Goal: Task Accomplishment & Management: Use online tool/utility

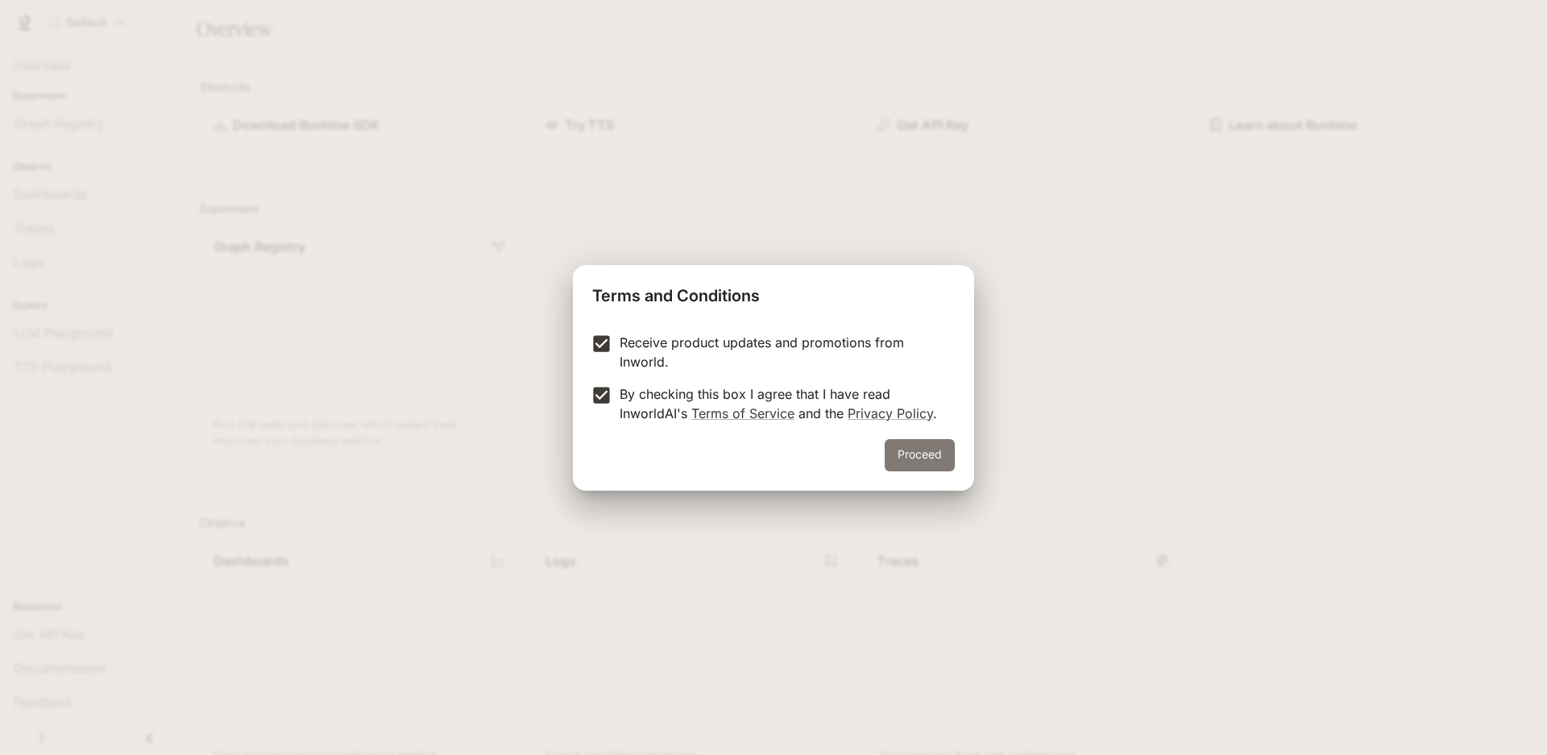
click at [938, 462] on button "Proceed" at bounding box center [920, 455] width 70 height 32
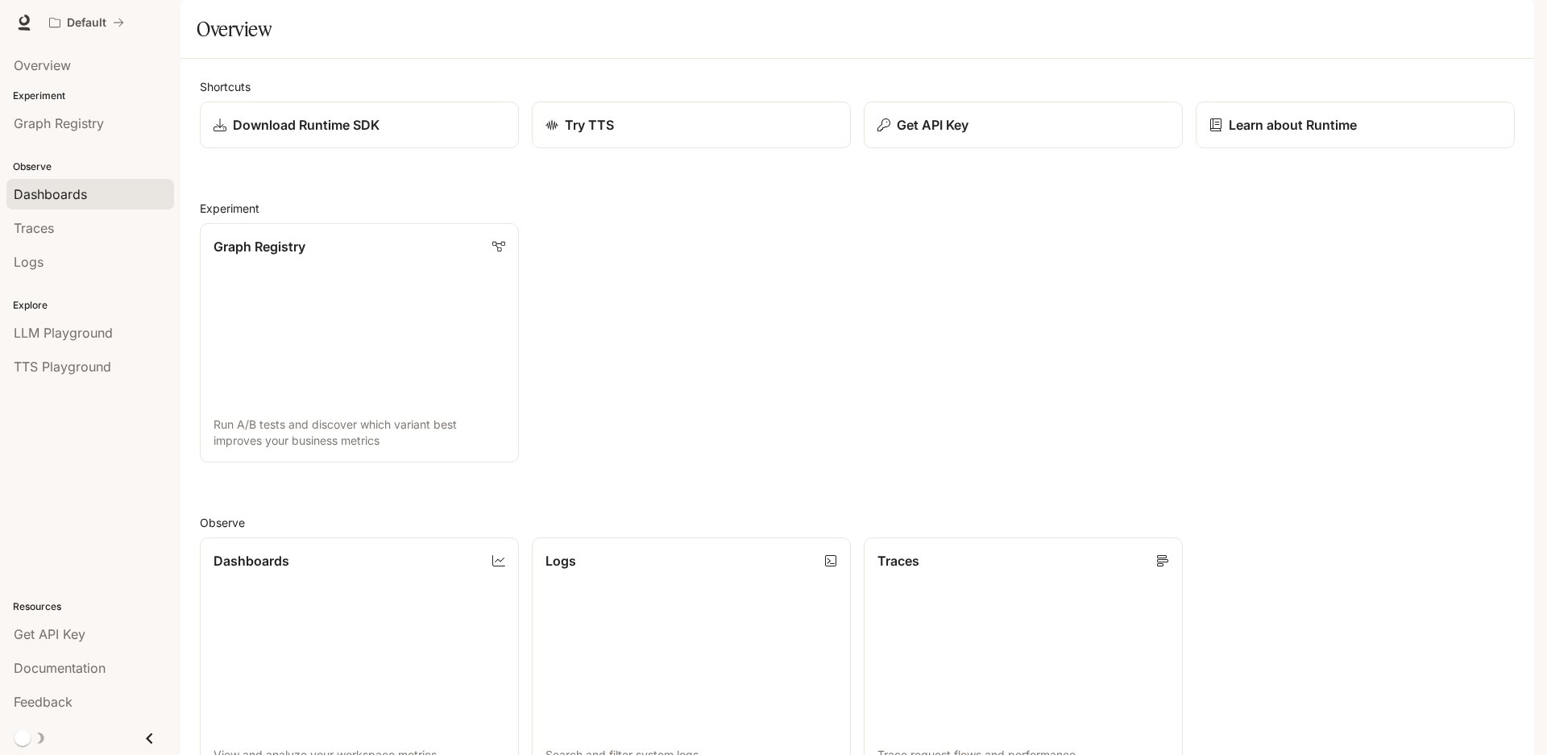
click at [73, 200] on span "Dashboards" at bounding box center [50, 193] width 73 height 19
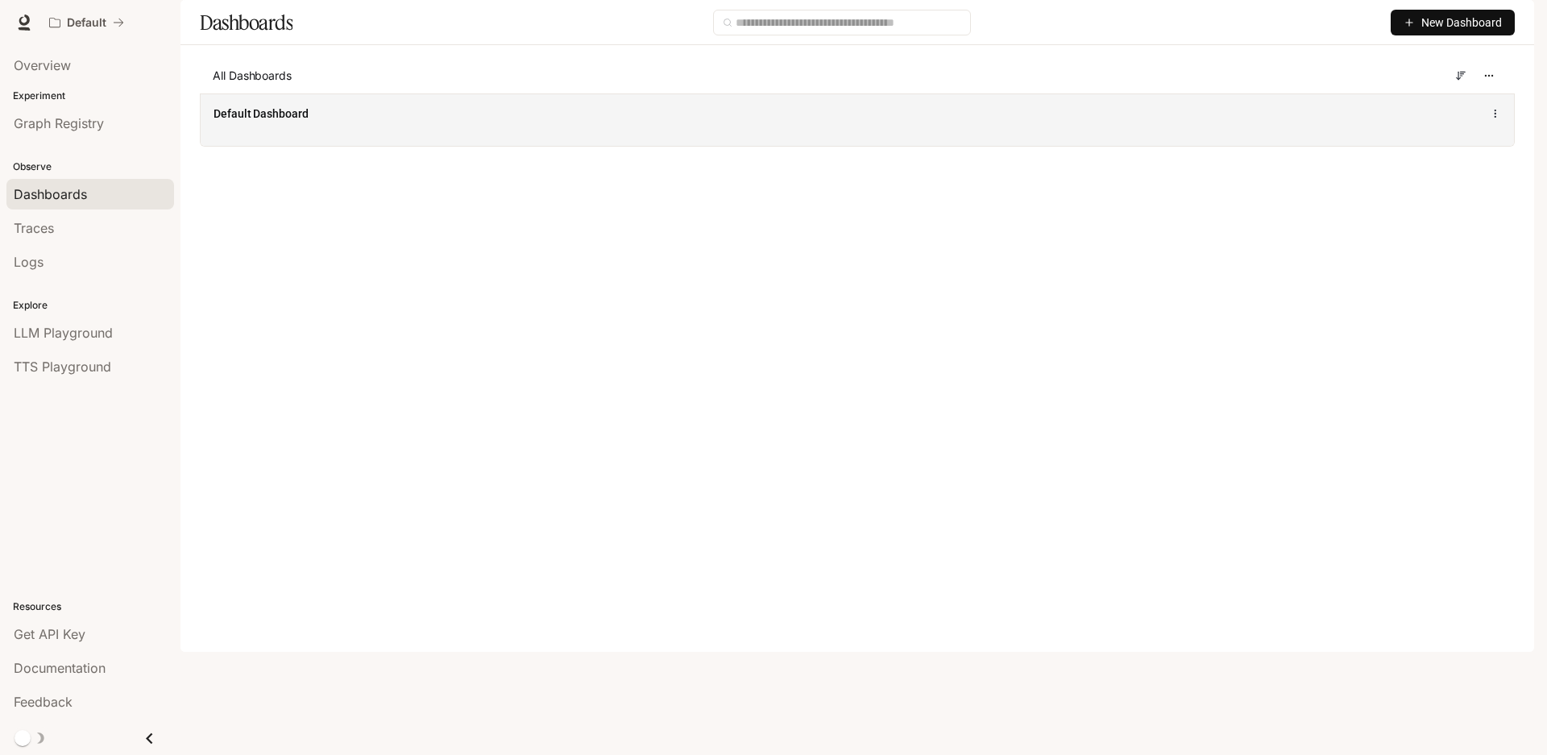
click at [267, 122] on span "Default Dashboard" at bounding box center [260, 114] width 95 height 16
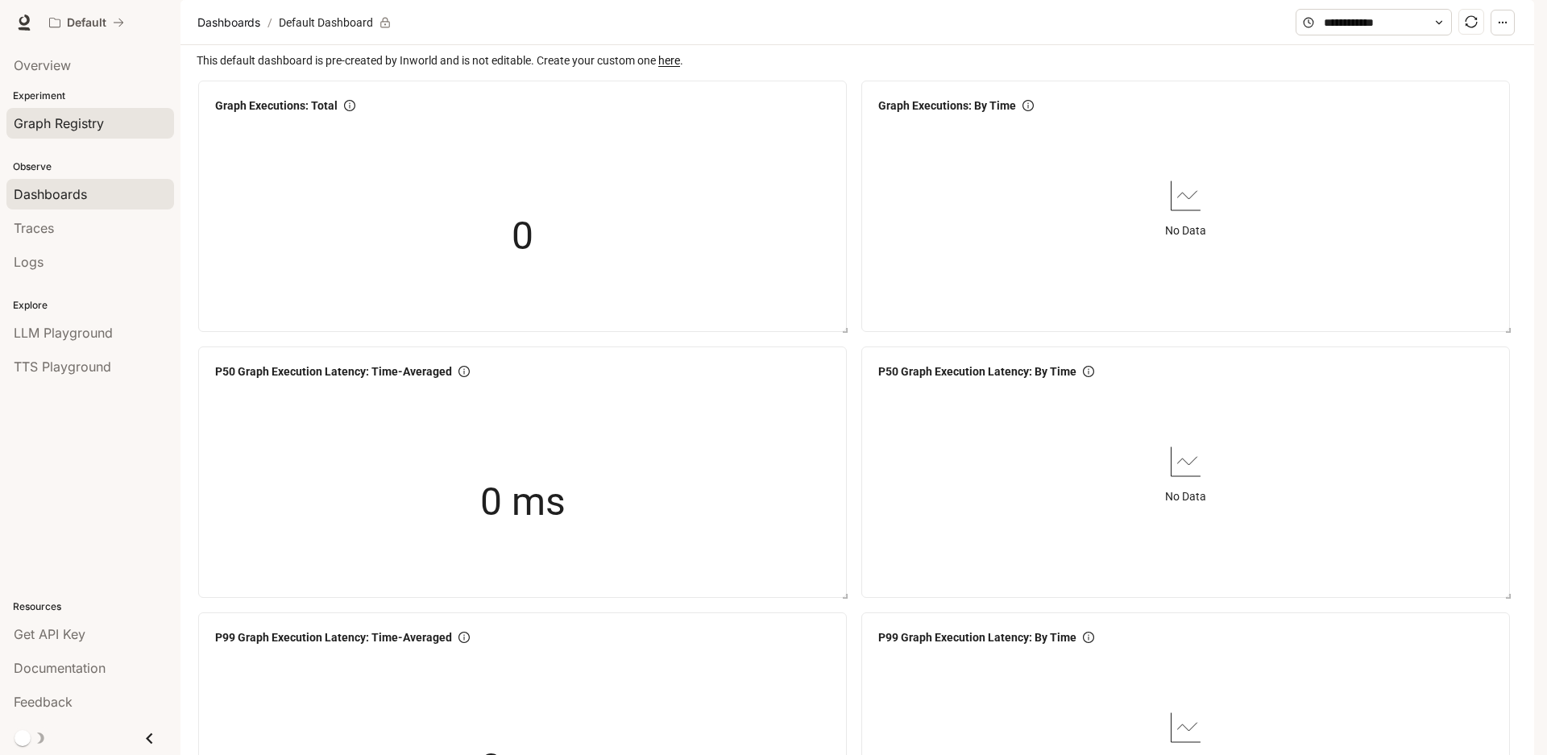
click at [68, 126] on span "Graph Registry" at bounding box center [59, 123] width 90 height 19
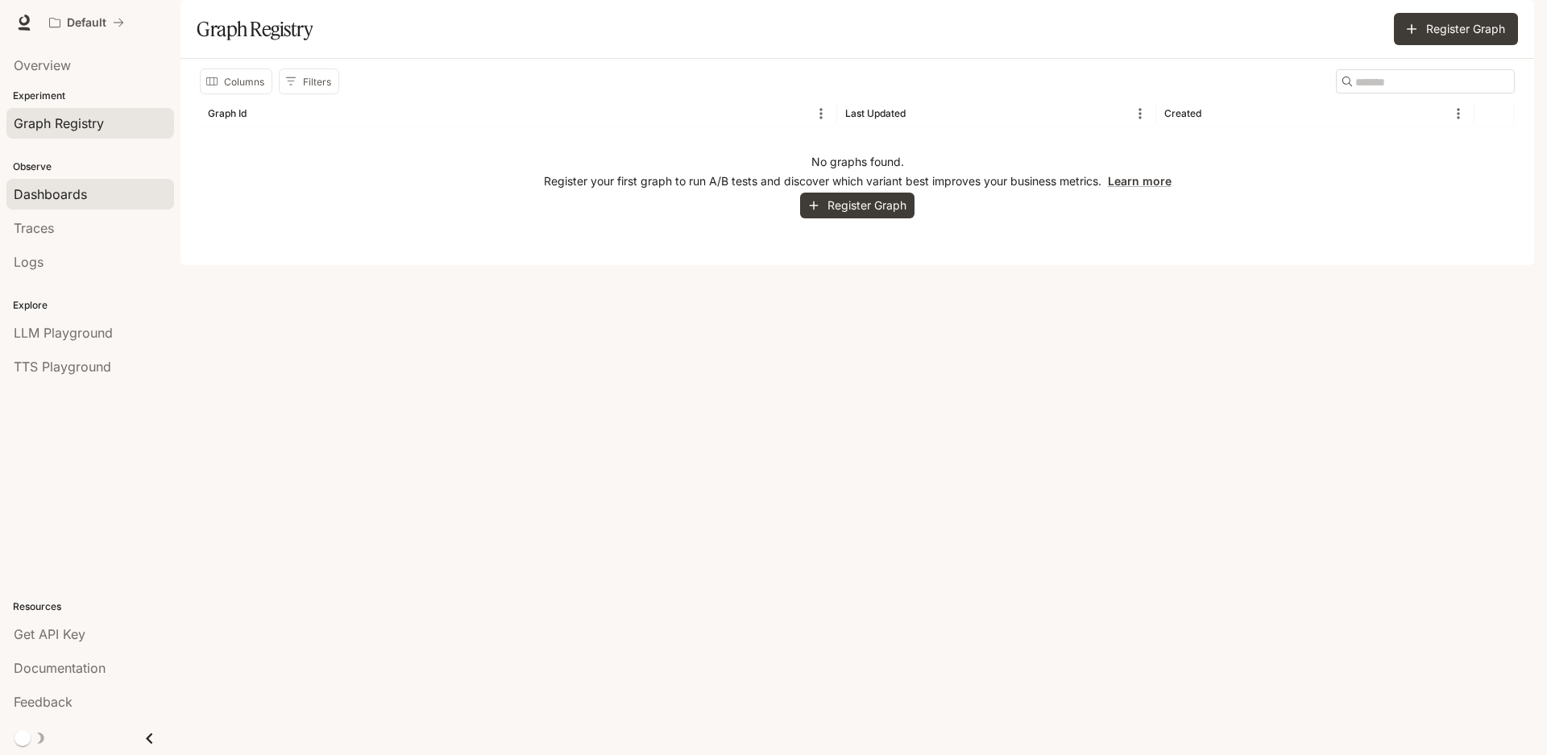
click at [42, 194] on span "Dashboards" at bounding box center [50, 193] width 73 height 19
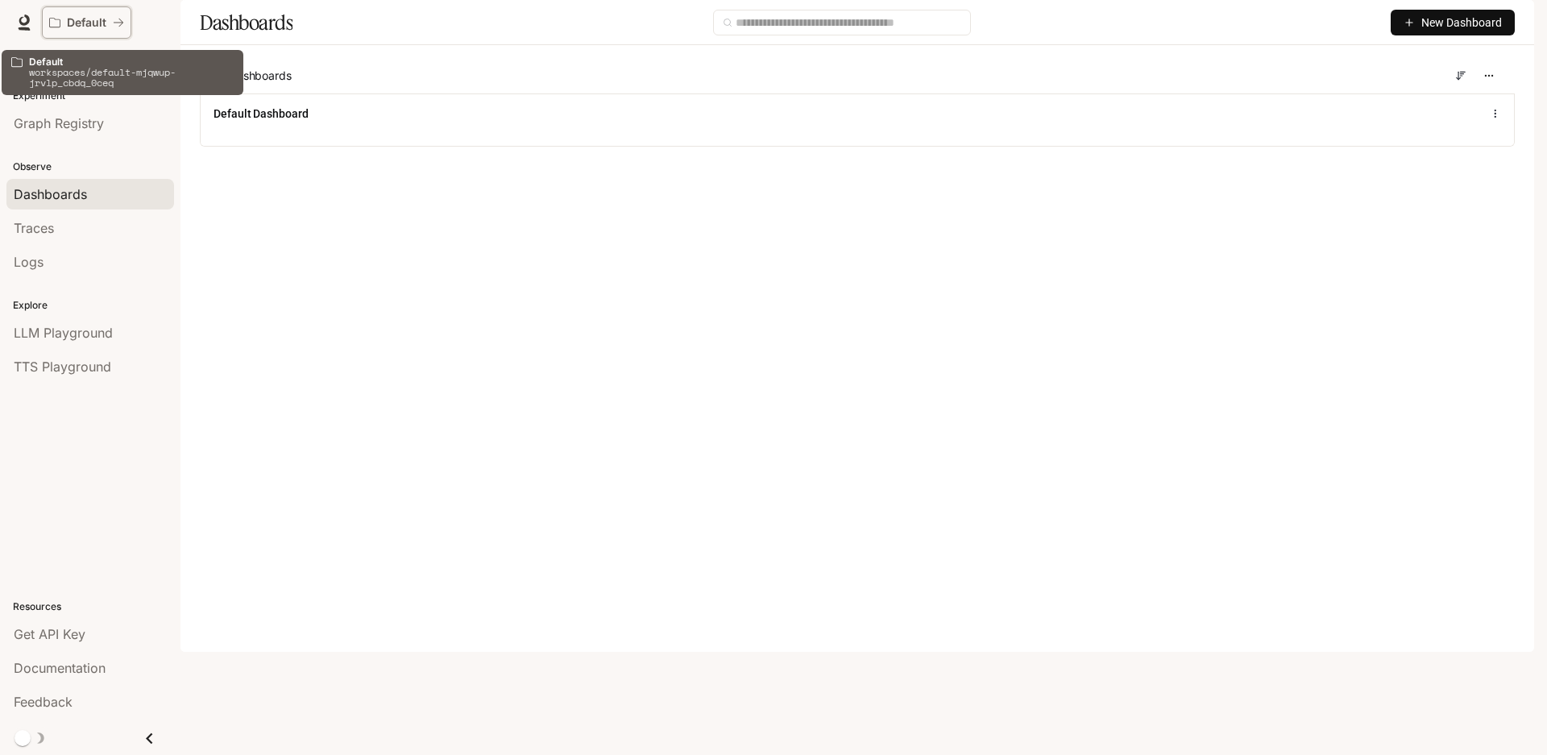
click at [81, 25] on p "Default" at bounding box center [86, 23] width 39 height 14
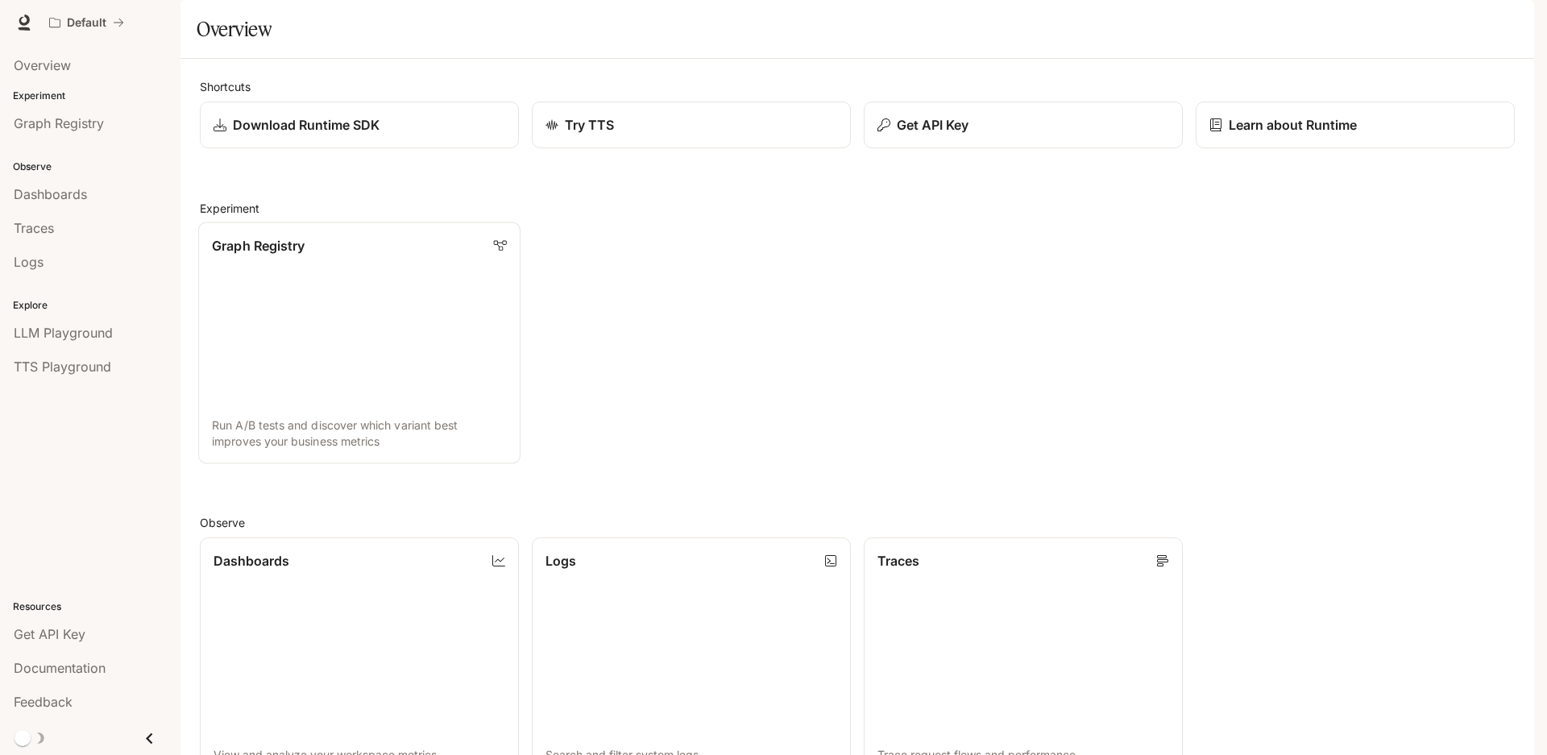
click at [356, 331] on link "Graph Registry Run A/B tests and discover which variant best improves your busi…" at bounding box center [359, 343] width 322 height 242
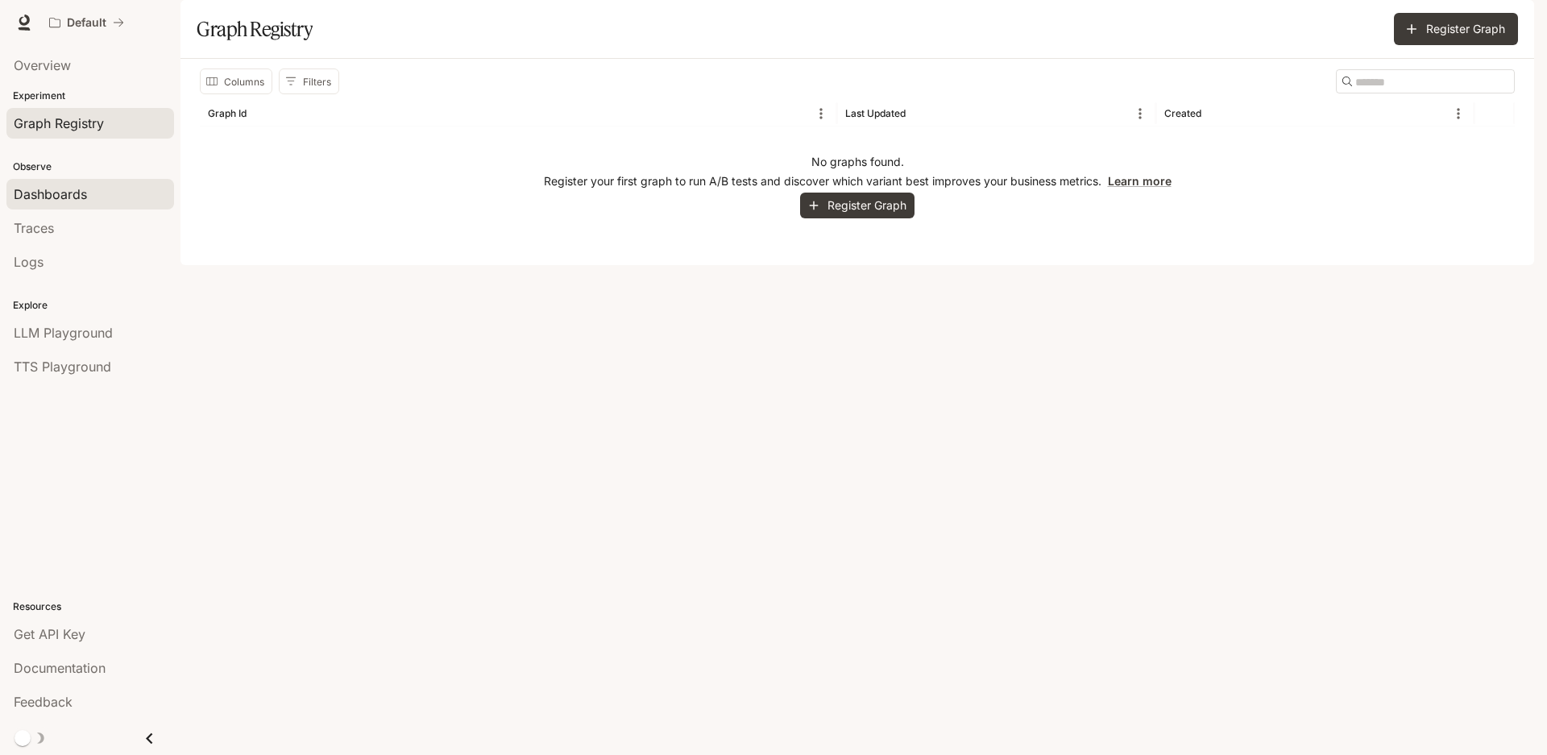
click at [68, 195] on span "Dashboards" at bounding box center [50, 193] width 73 height 19
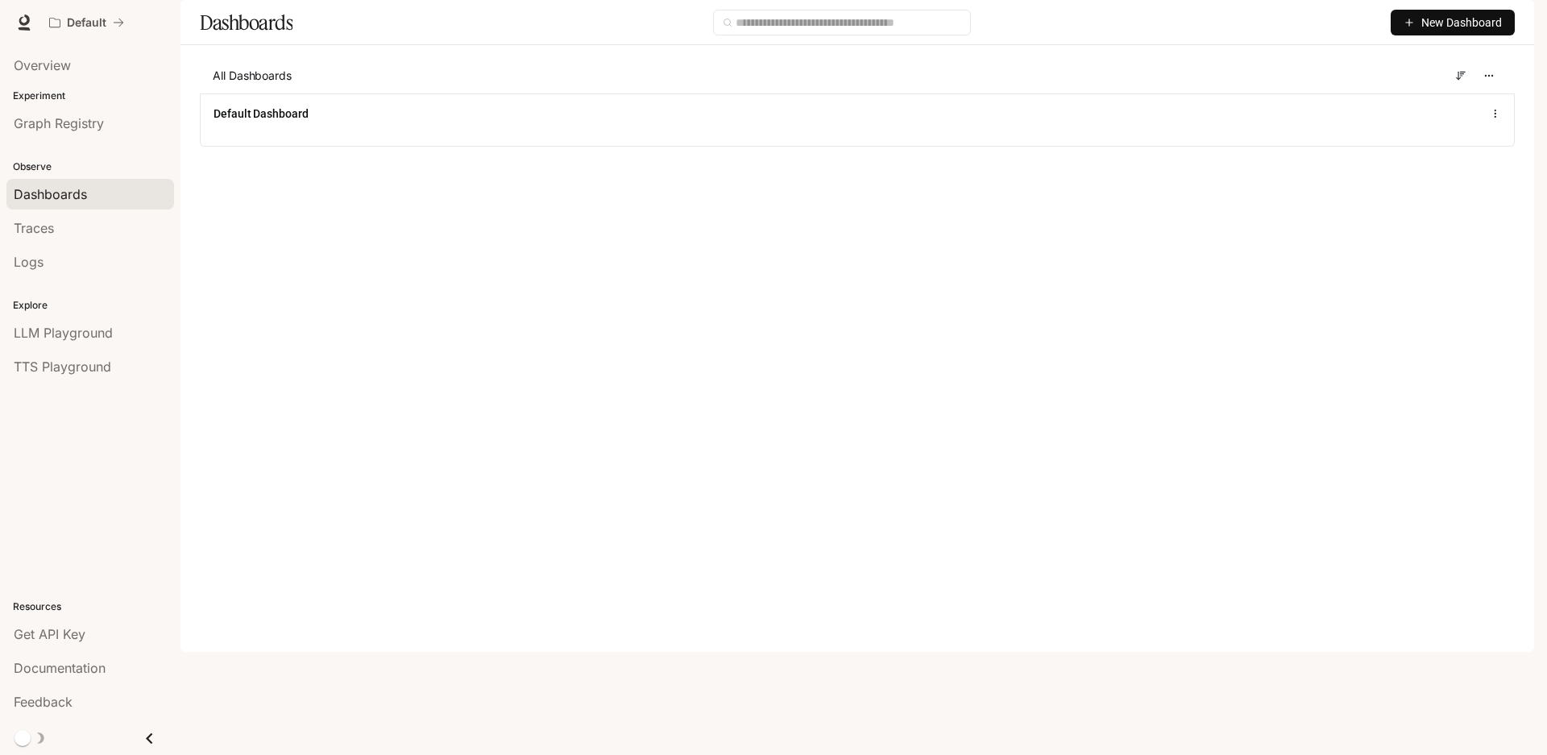
click at [1440, 31] on span "New Dashboard" at bounding box center [1461, 23] width 81 height 18
click at [1427, 102] on div "Create dashboard" at bounding box center [1434, 102] width 134 height 18
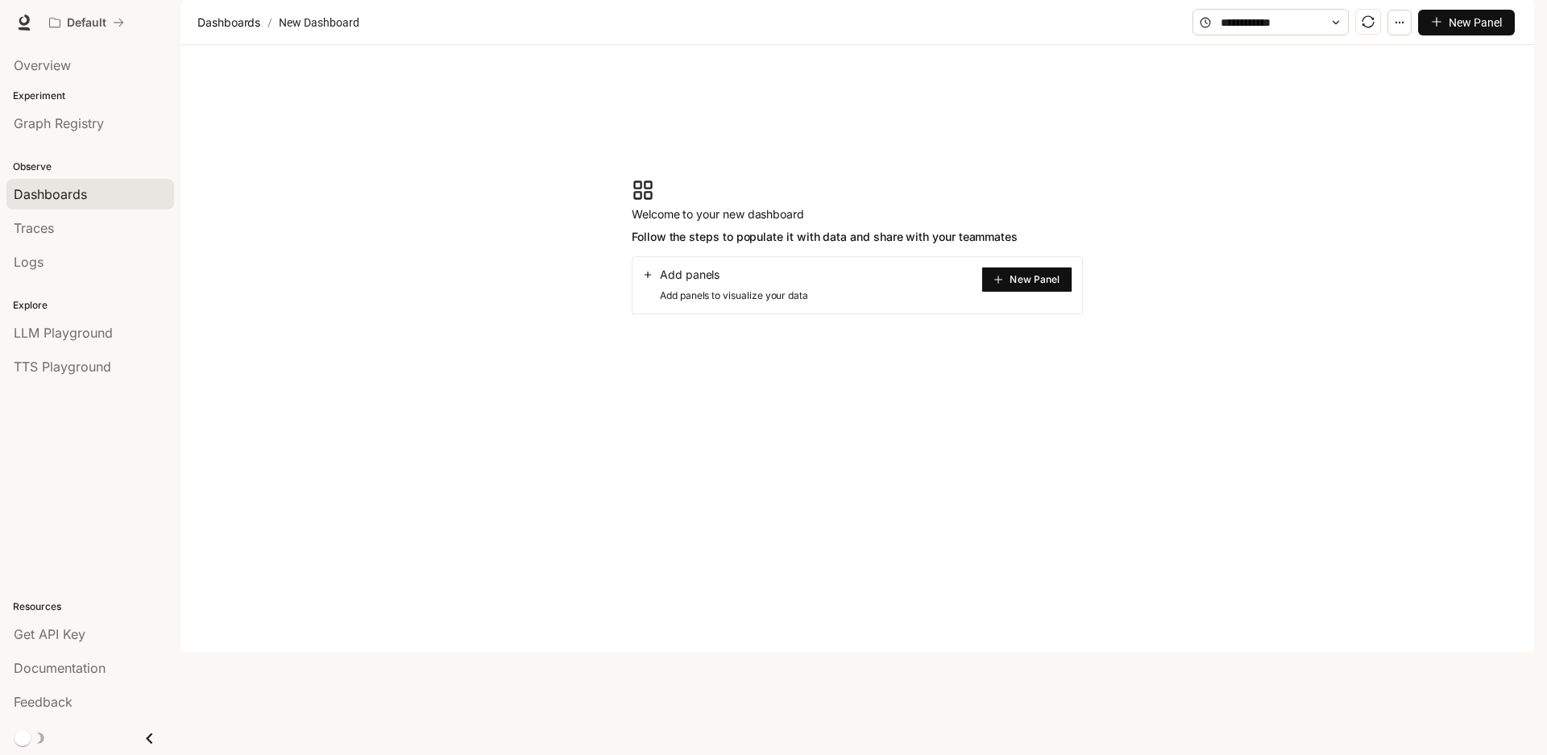
click at [1014, 284] on span "New Panel" at bounding box center [1034, 280] width 50 height 8
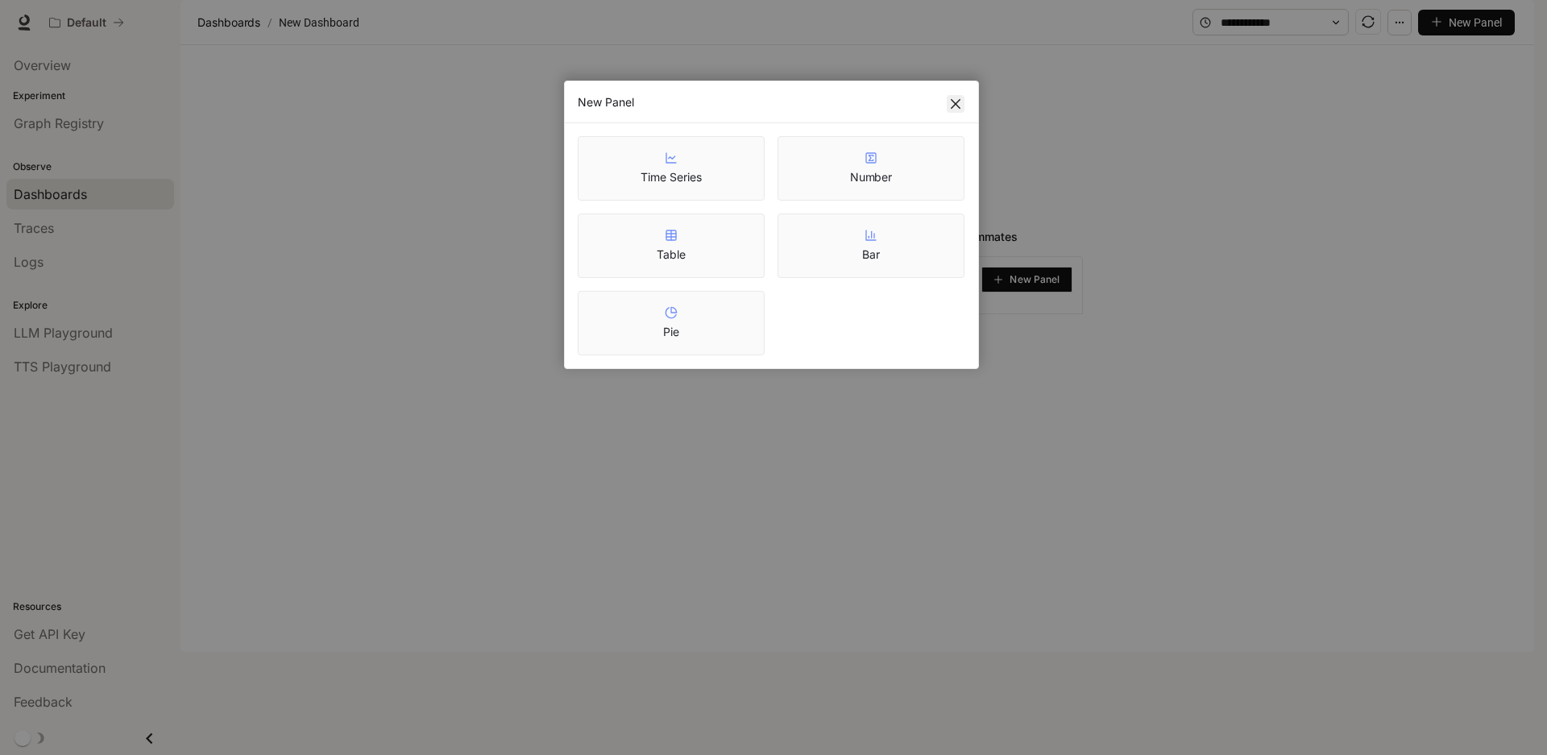
click at [953, 102] on icon "close" at bounding box center [956, 104] width 10 height 10
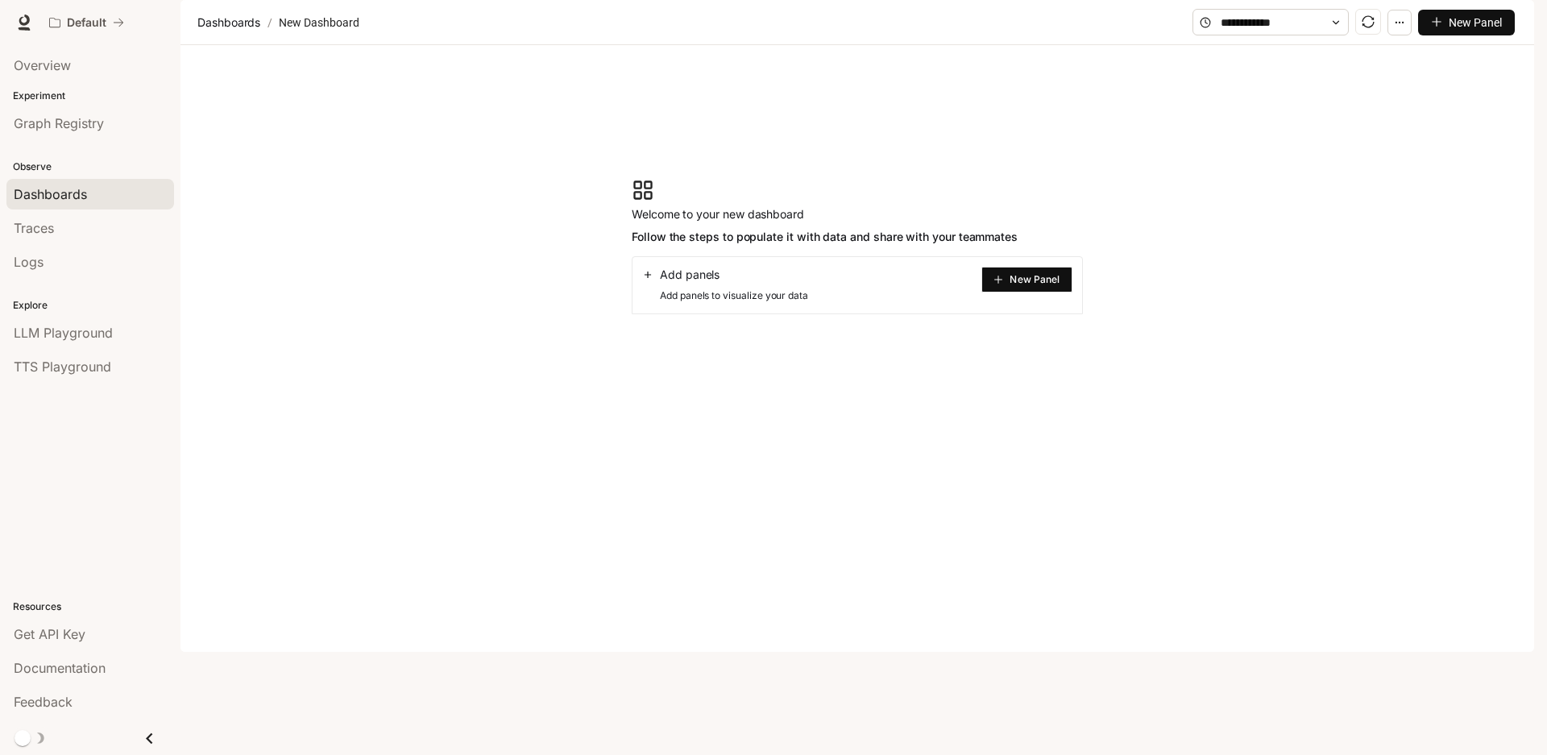
click at [1021, 284] on span "New Panel" at bounding box center [1034, 280] width 50 height 8
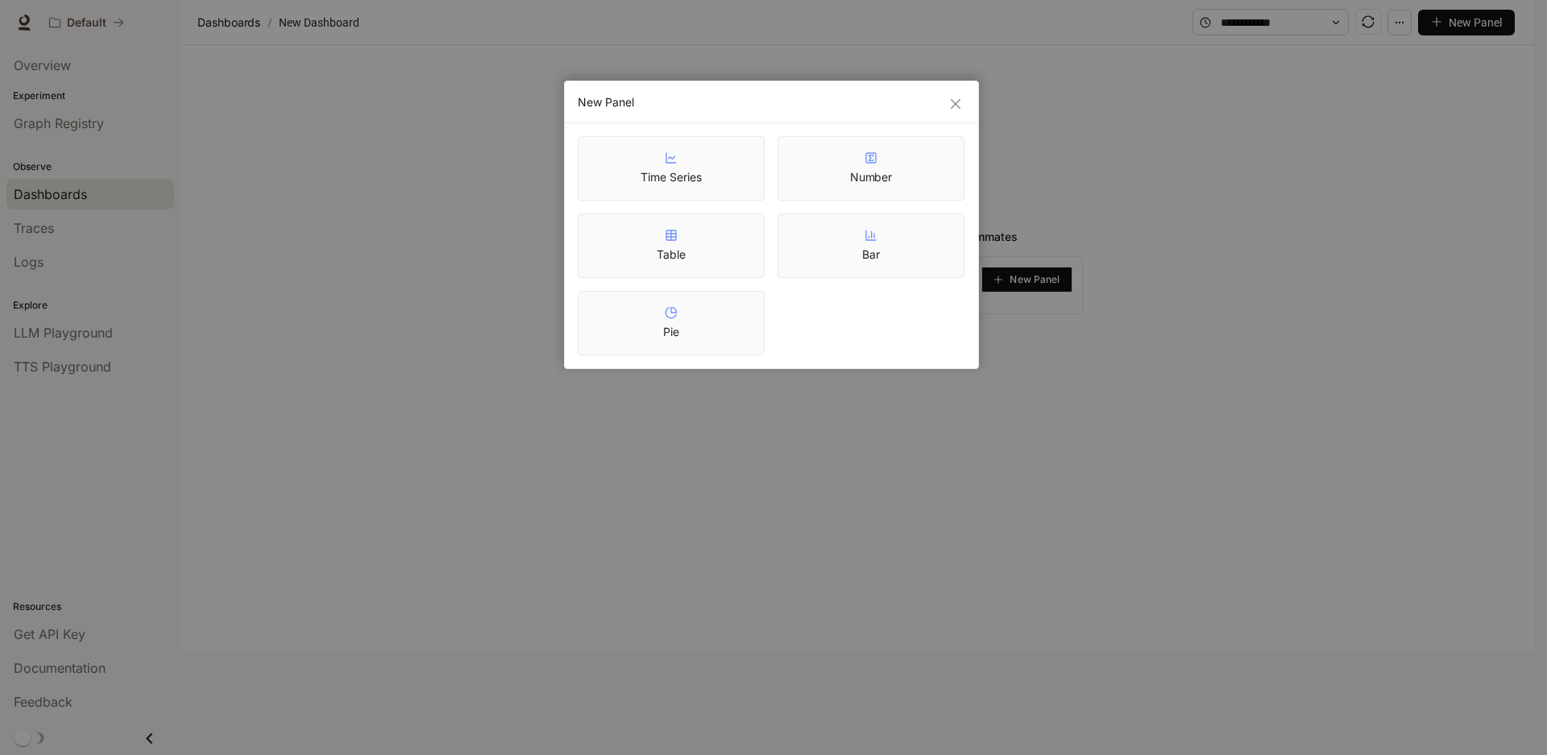
click at [688, 183] on article "Time Series" at bounding box center [670, 177] width 60 height 16
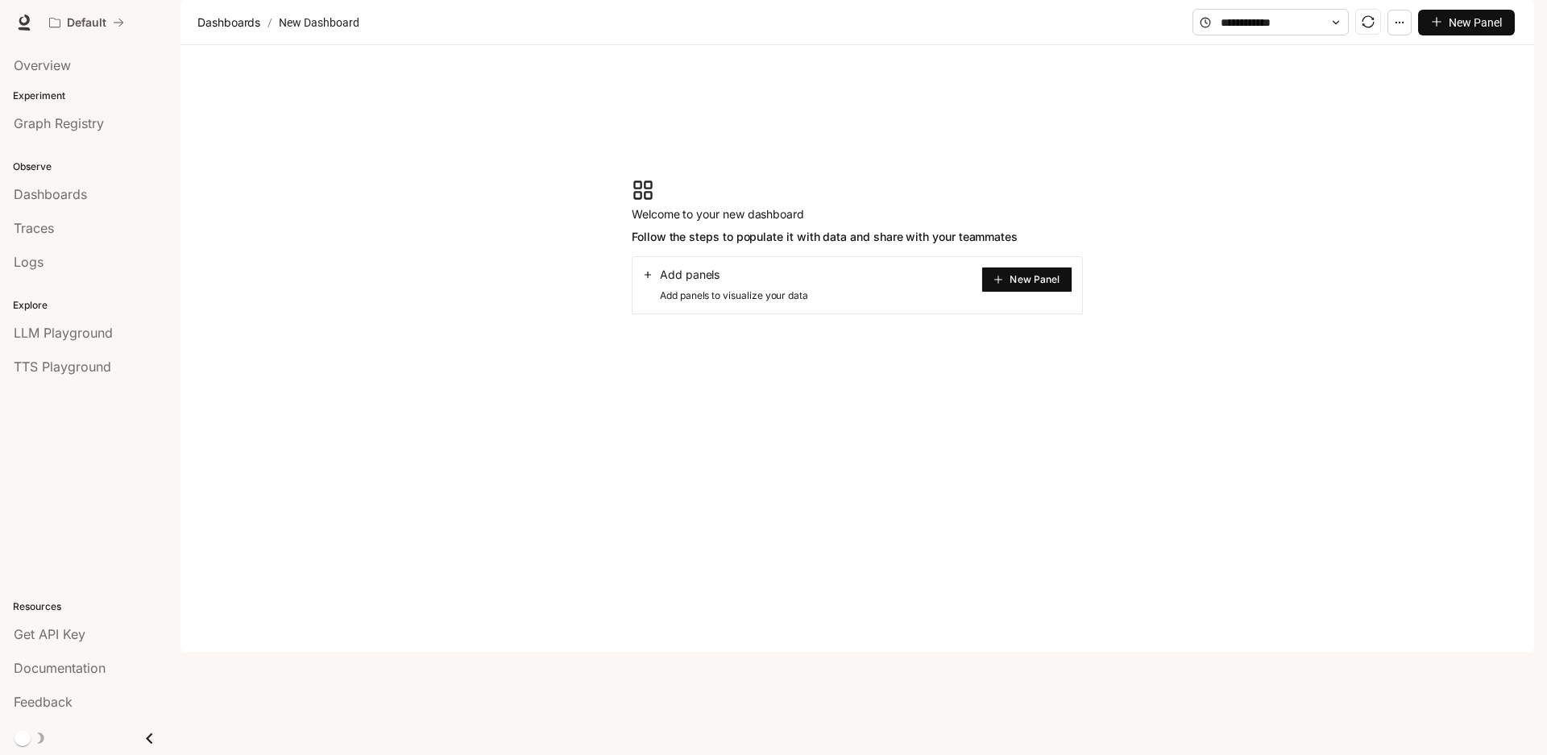
click at [696, 283] on span "Add panels" at bounding box center [690, 275] width 60 height 16
click at [1007, 292] on button "New Panel" at bounding box center [1026, 280] width 91 height 26
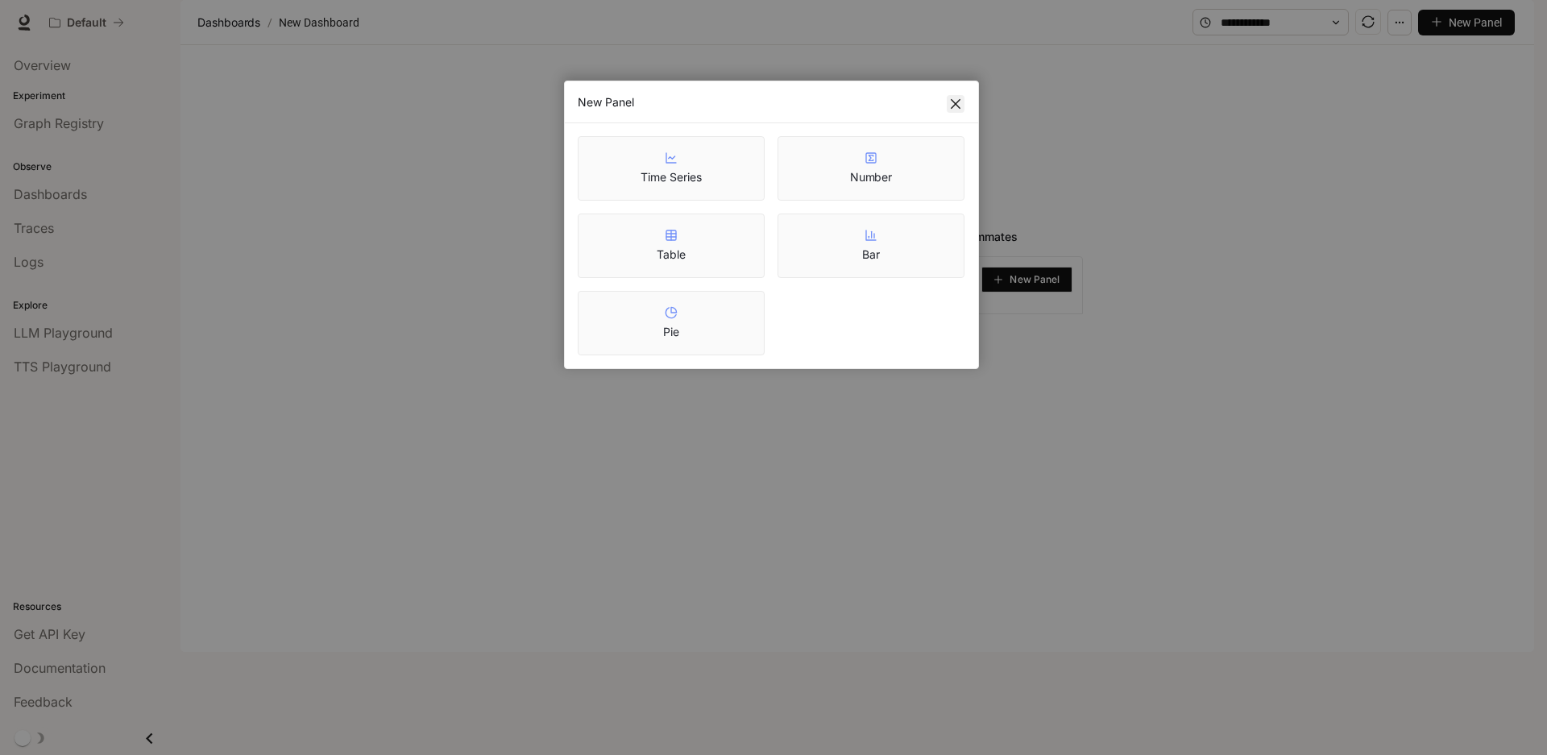
click at [958, 104] on icon "close" at bounding box center [955, 103] width 13 height 13
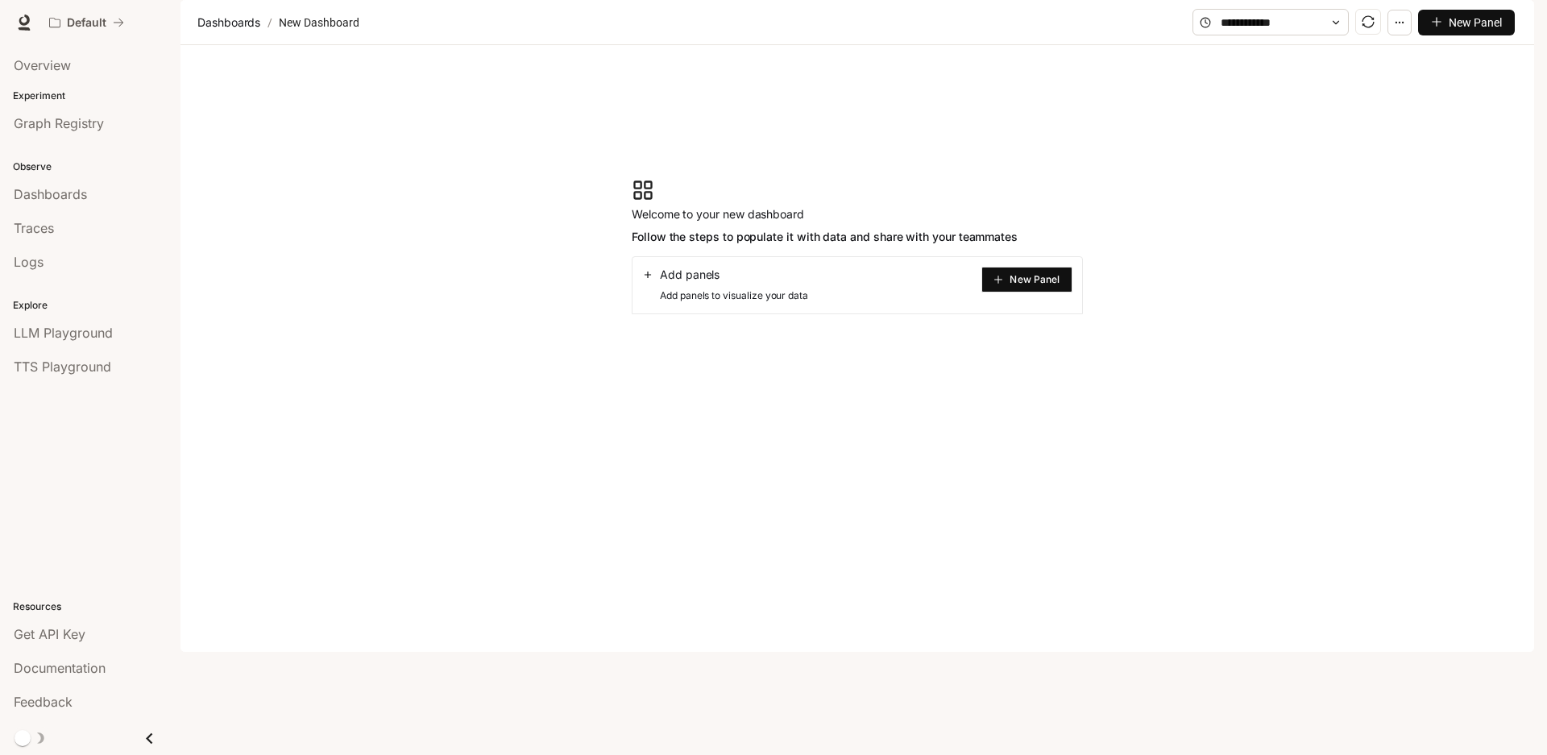
click at [24, 92] on p "Experiment" at bounding box center [90, 96] width 180 height 15
click at [100, 338] on span "LLM Playground" at bounding box center [63, 332] width 99 height 19
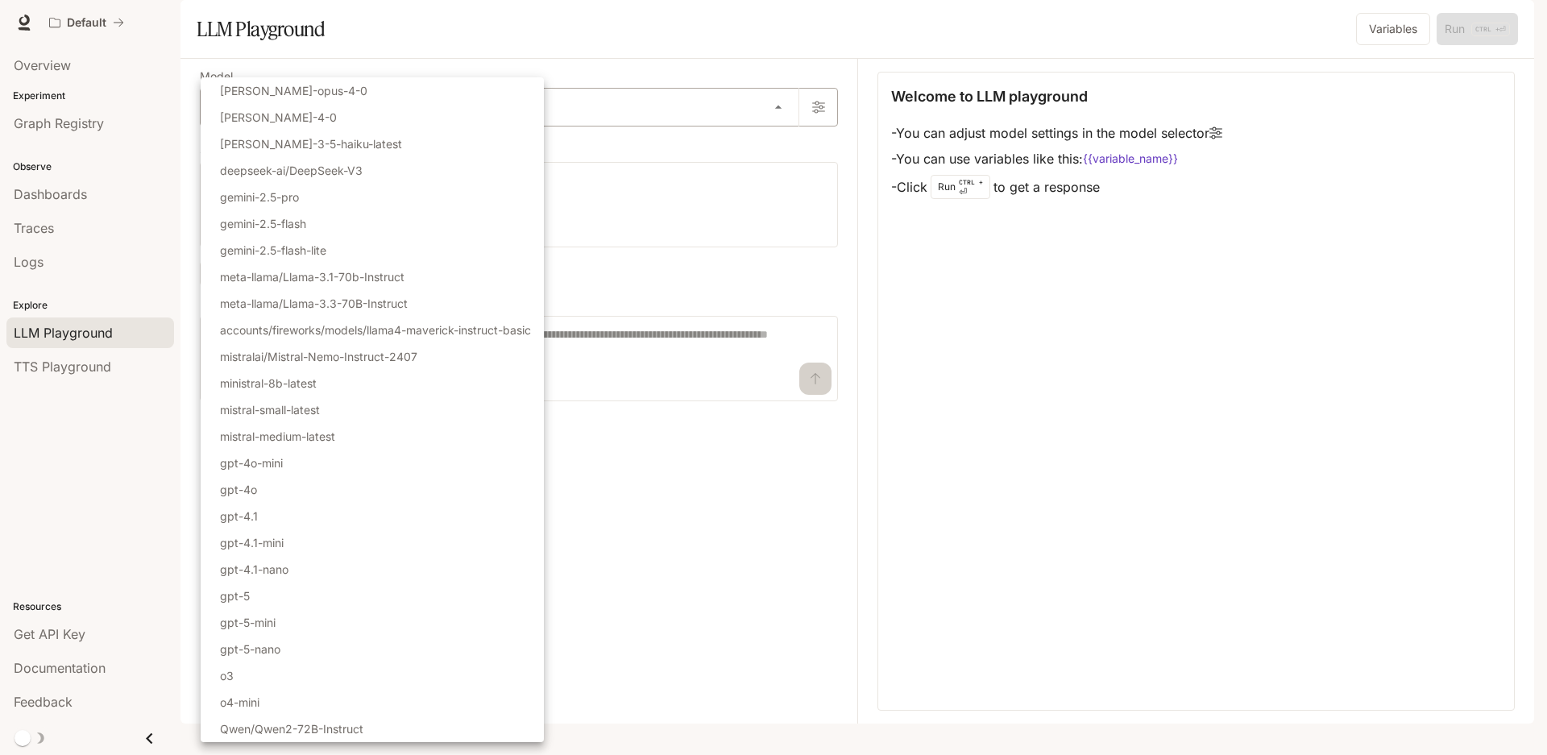
click at [768, 151] on body "Skip to main content Default Documentation Documentation Portal Overview Experi…" at bounding box center [773, 377] width 1547 height 755
click at [289, 490] on li "gpt-4o" at bounding box center [372, 489] width 343 height 27
type input "******"
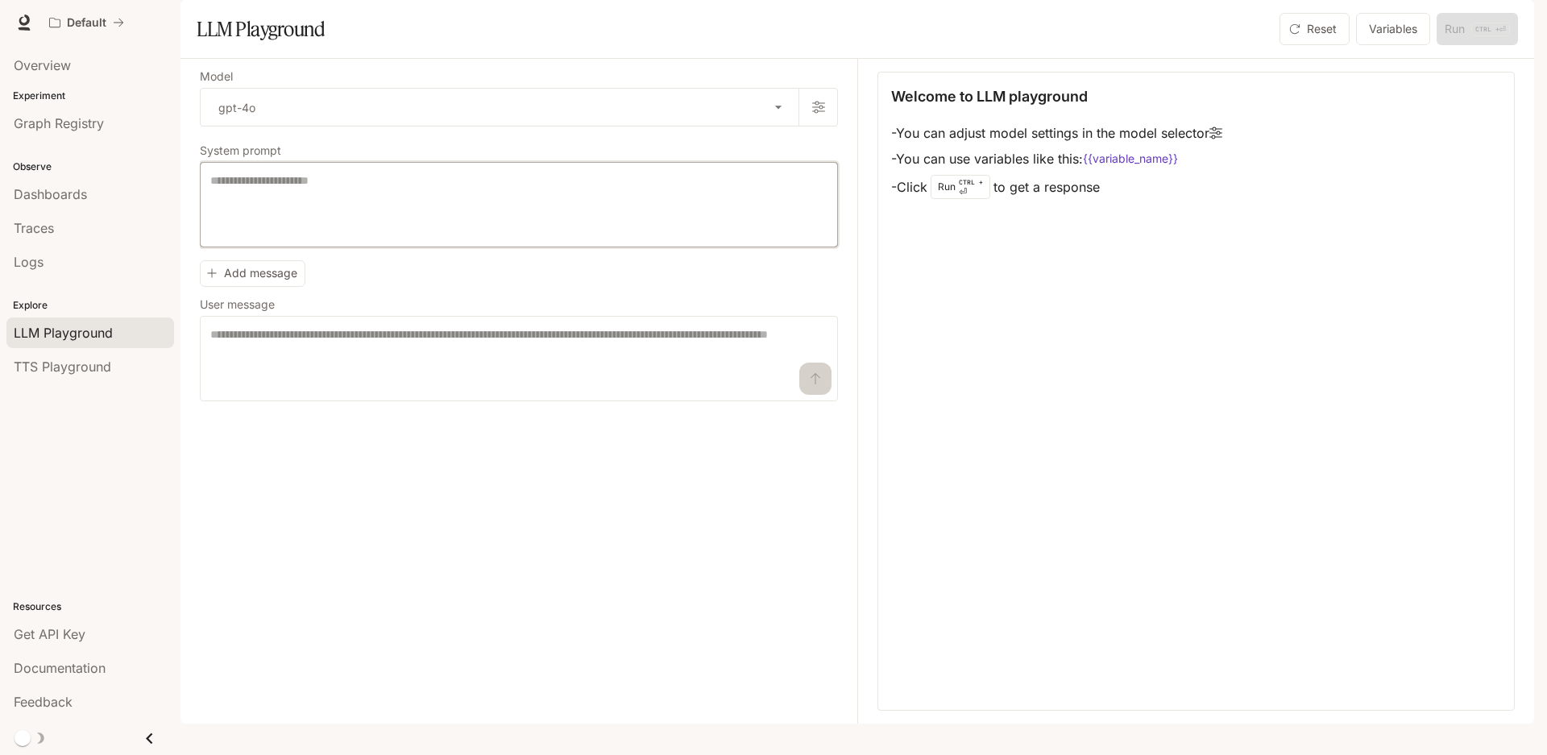
click at [458, 237] on textarea at bounding box center [518, 204] width 617 height 64
click at [52, 367] on span "TTS Playground" at bounding box center [62, 366] width 97 height 19
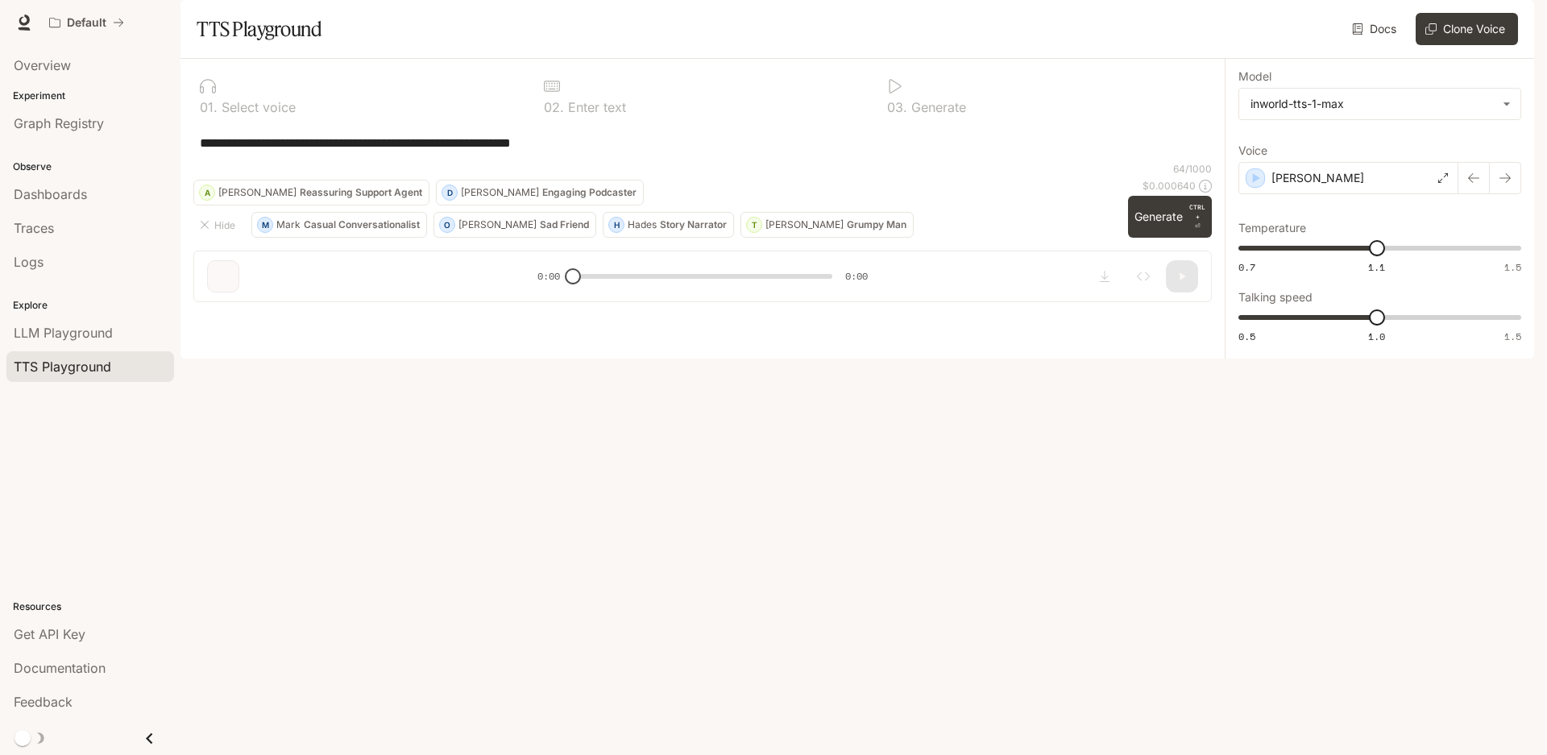
click at [404, 230] on p "Casual Conversationalist" at bounding box center [362, 225] width 116 height 10
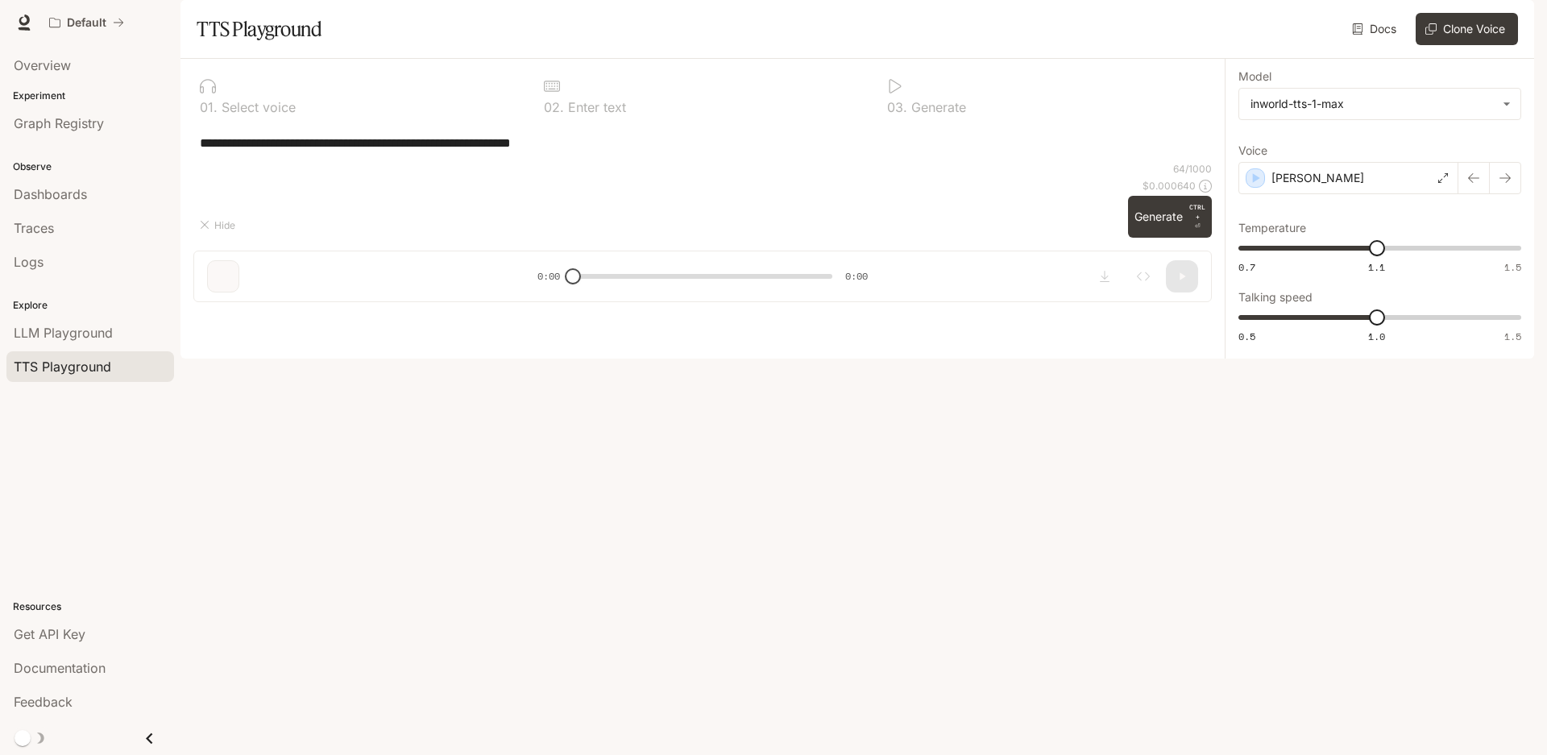
type textarea "**********"
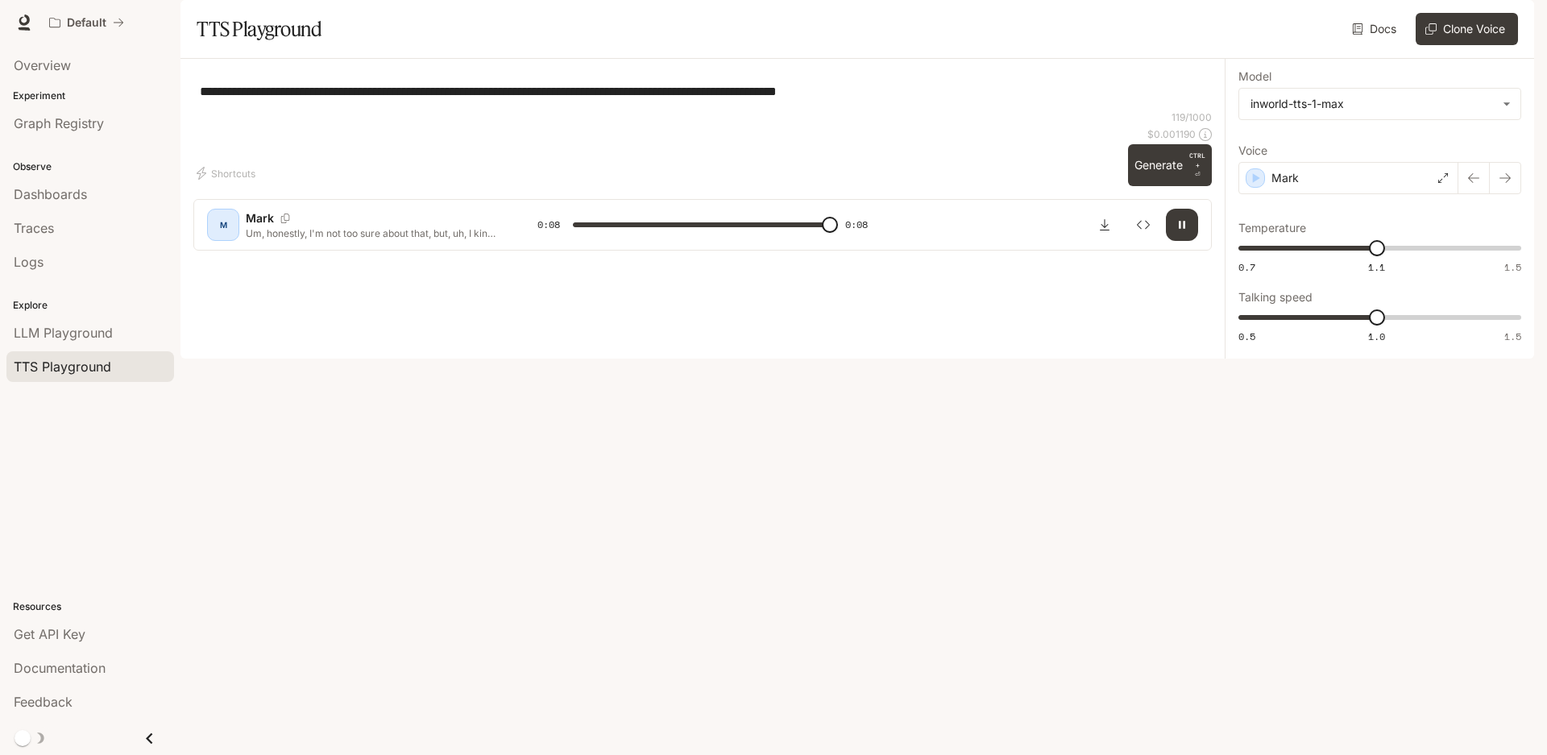
type input "*"
click at [894, 101] on textarea "**********" at bounding box center [702, 91] width 1005 height 19
click at [933, 101] on textarea "**********" at bounding box center [702, 91] width 1005 height 19
click at [76, 257] on div "Logs" at bounding box center [90, 261] width 153 height 19
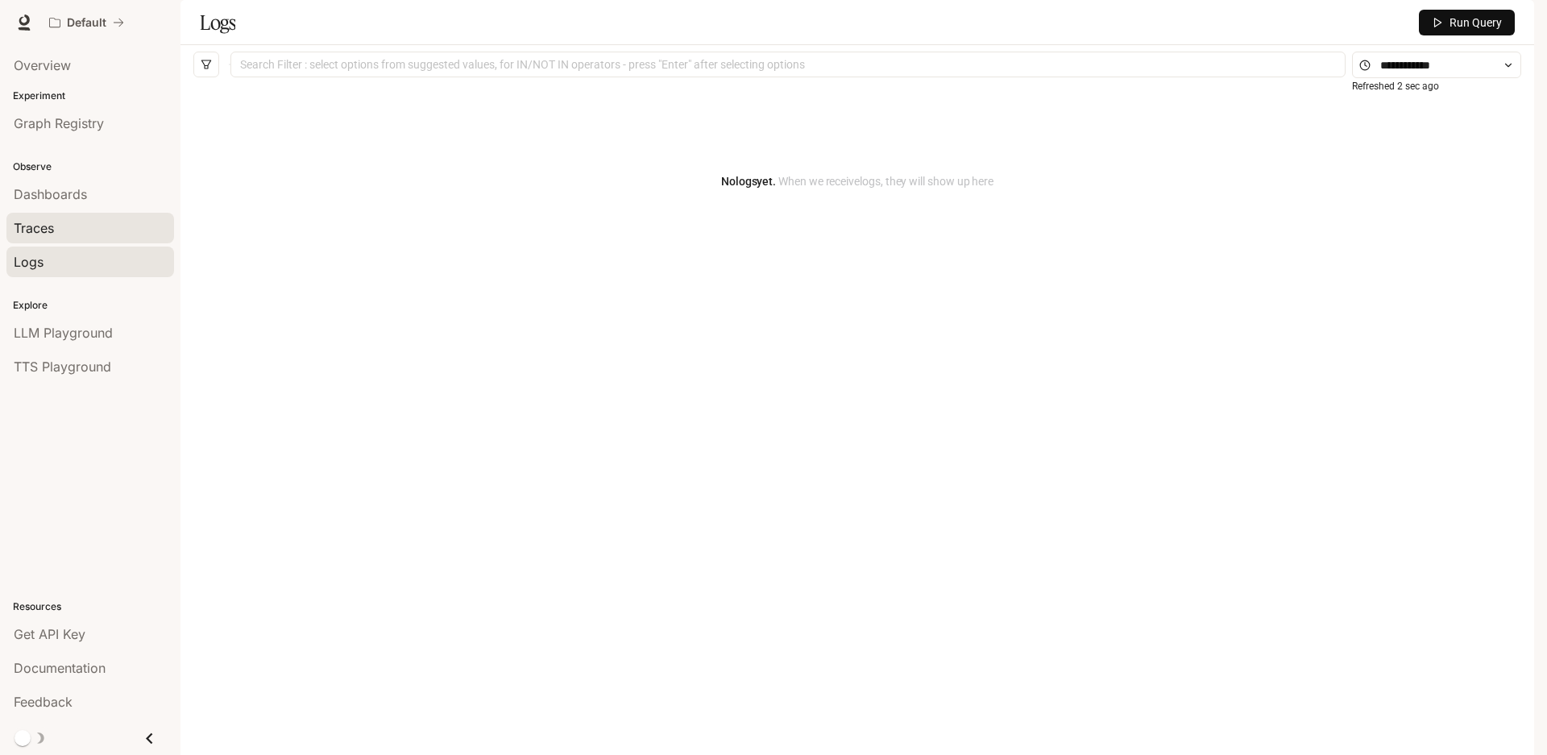
click at [32, 232] on span "Traces" at bounding box center [34, 227] width 40 height 19
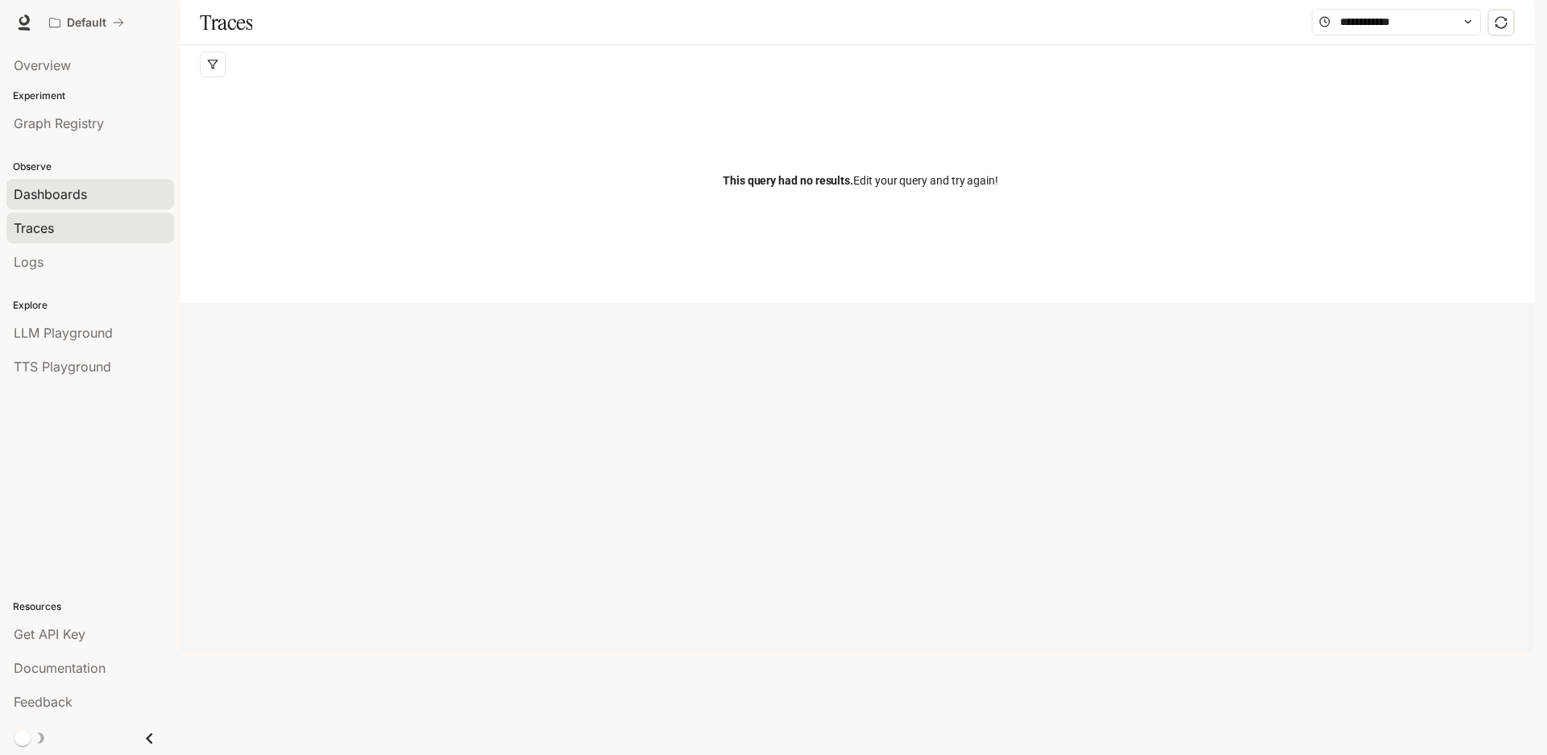
click at [70, 198] on span "Dashboards" at bounding box center [50, 193] width 73 height 19
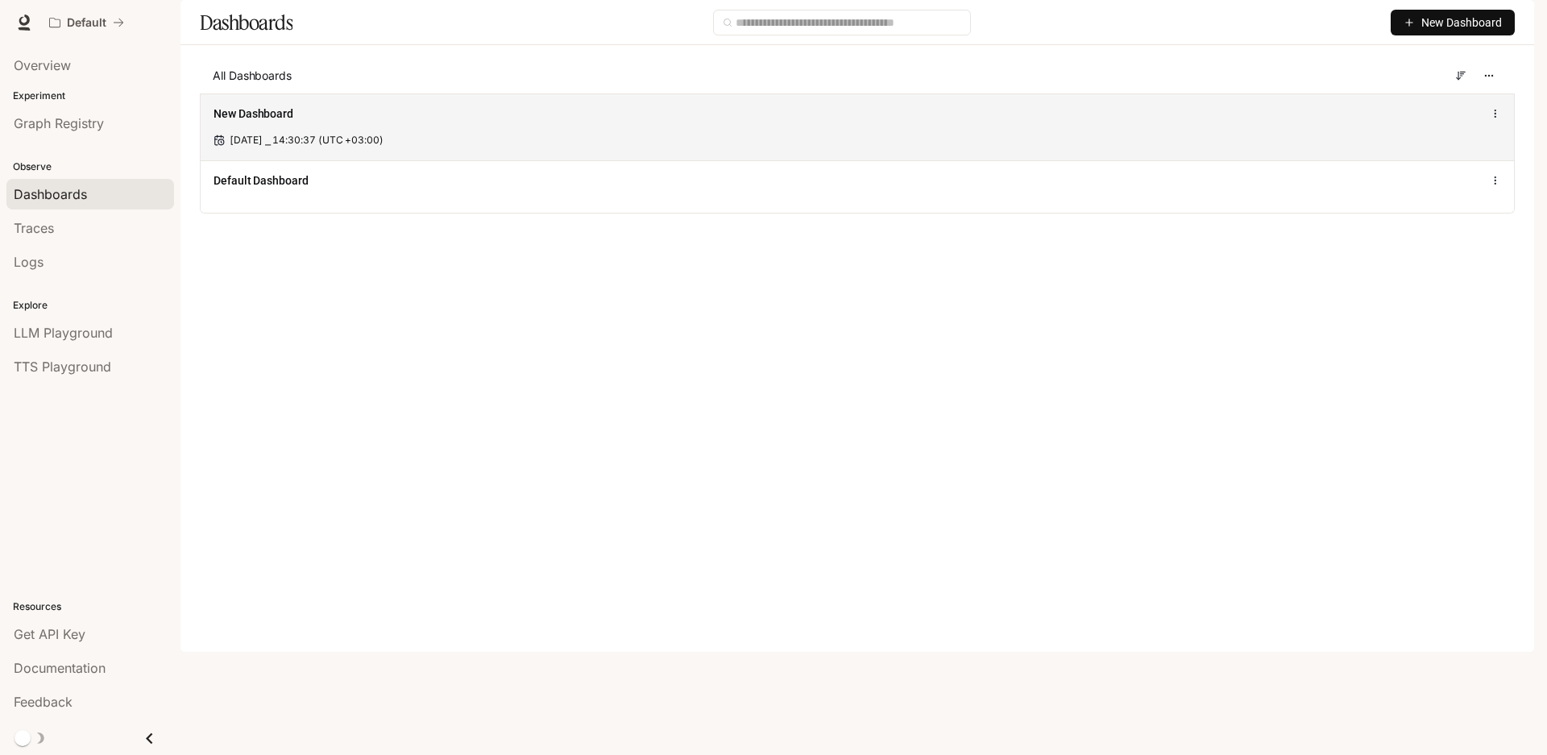
click at [350, 147] on span "[DATE] ⎯ 14:30:37 (UTC +03:00)" at bounding box center [307, 140] width 154 height 15
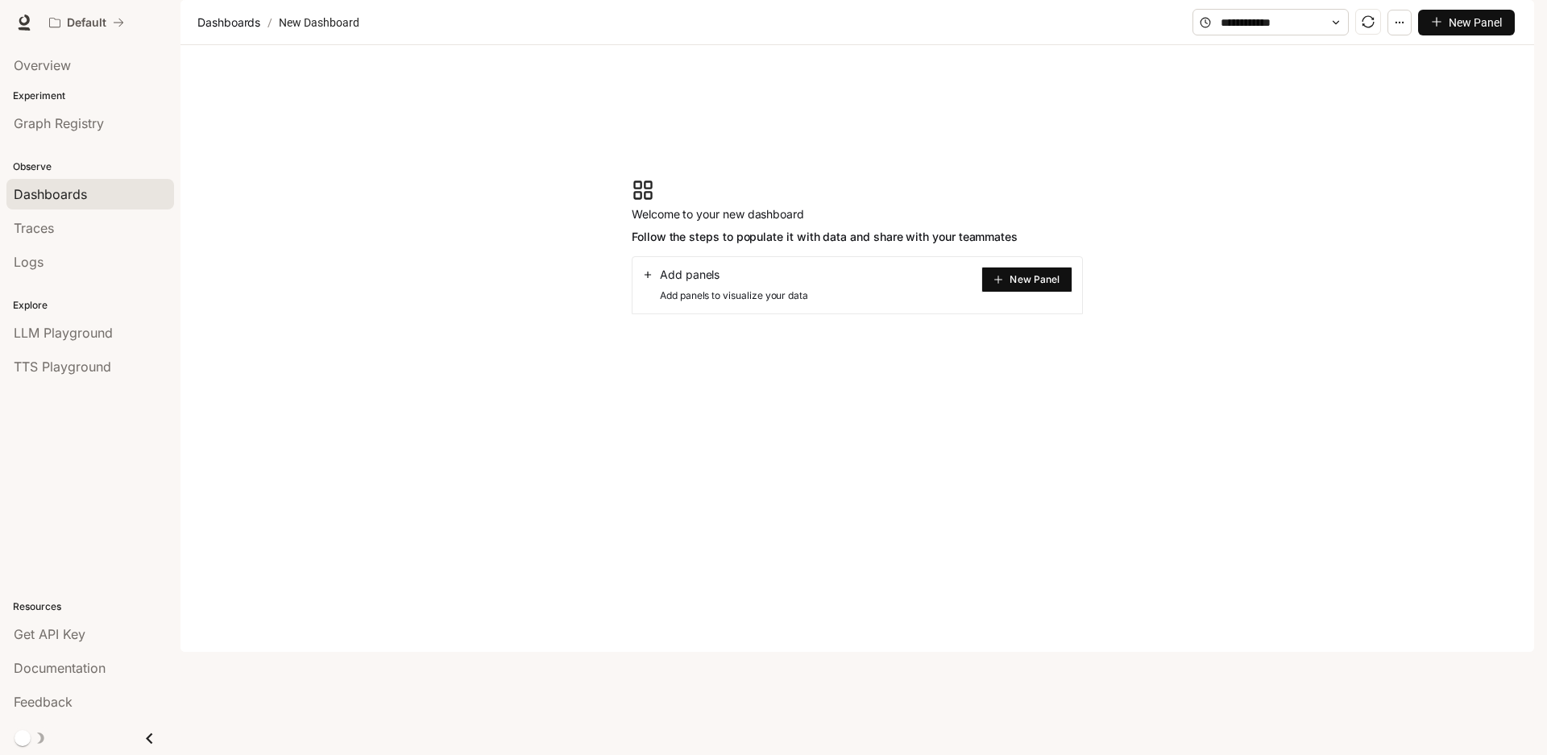
click at [1430, 19] on span "Documentation" at bounding box center [1437, 23] width 80 height 20
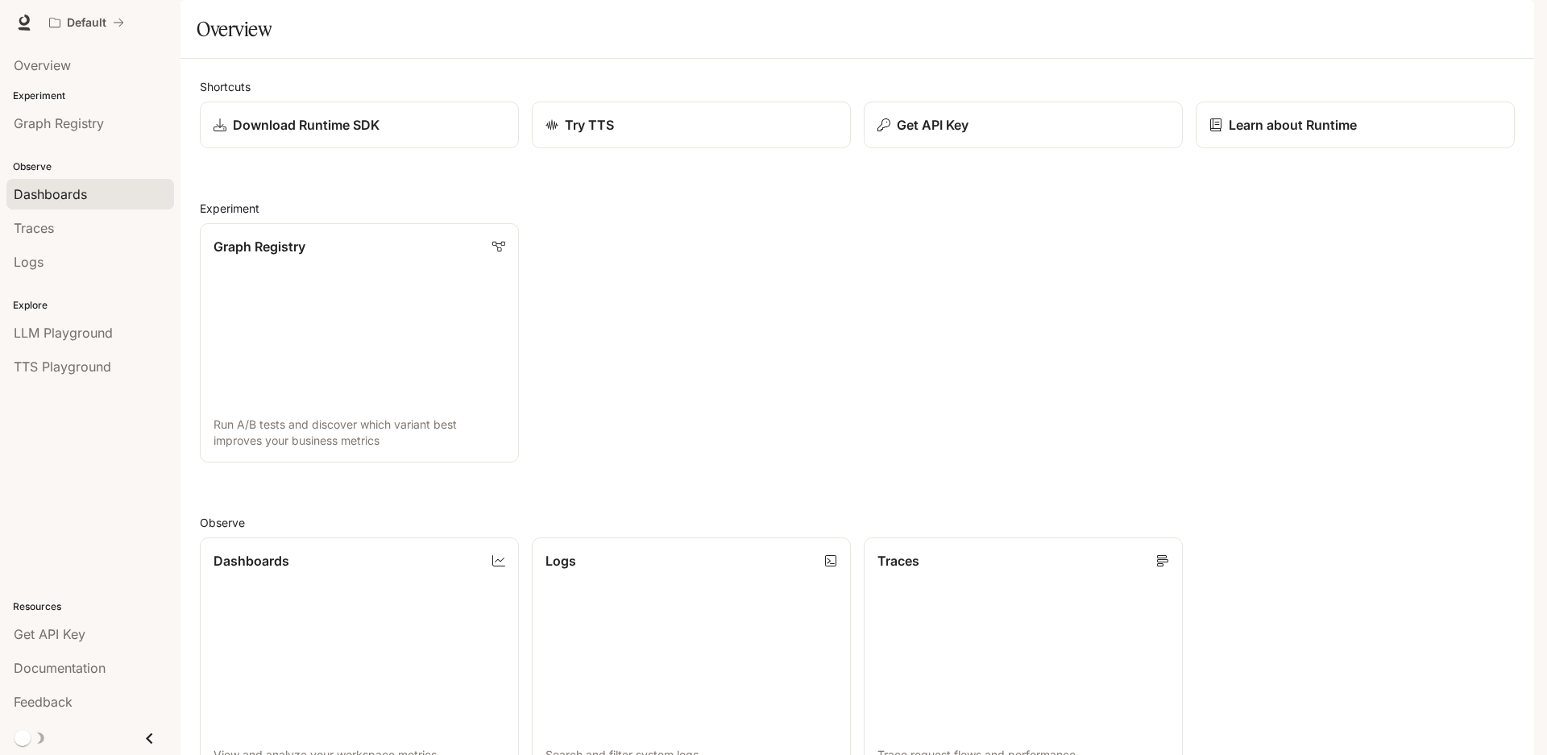
click at [51, 195] on span "Dashboards" at bounding box center [50, 193] width 73 height 19
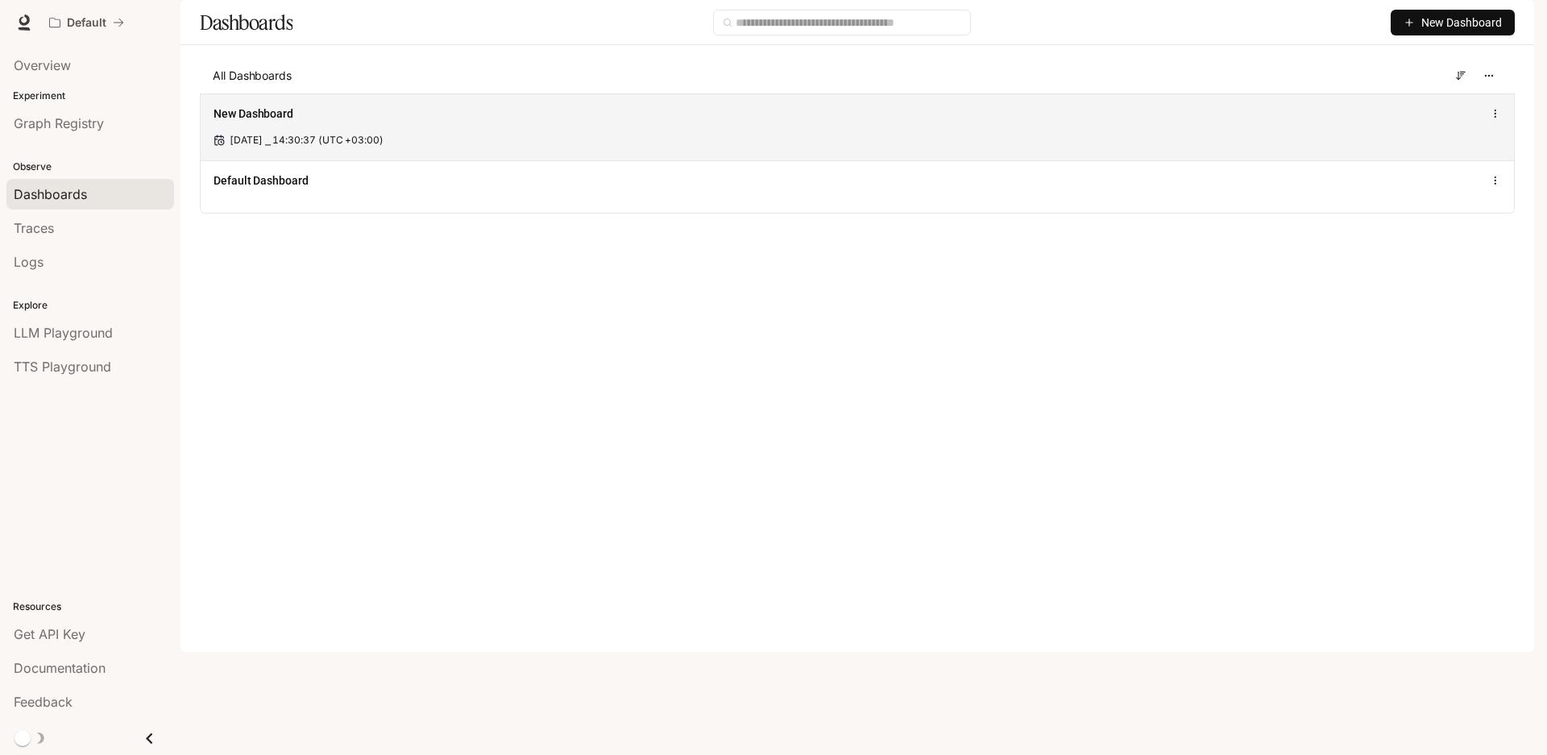
click at [306, 147] on span "[DATE] ⎯ 14:30:37 (UTC +03:00)" at bounding box center [307, 140] width 154 height 15
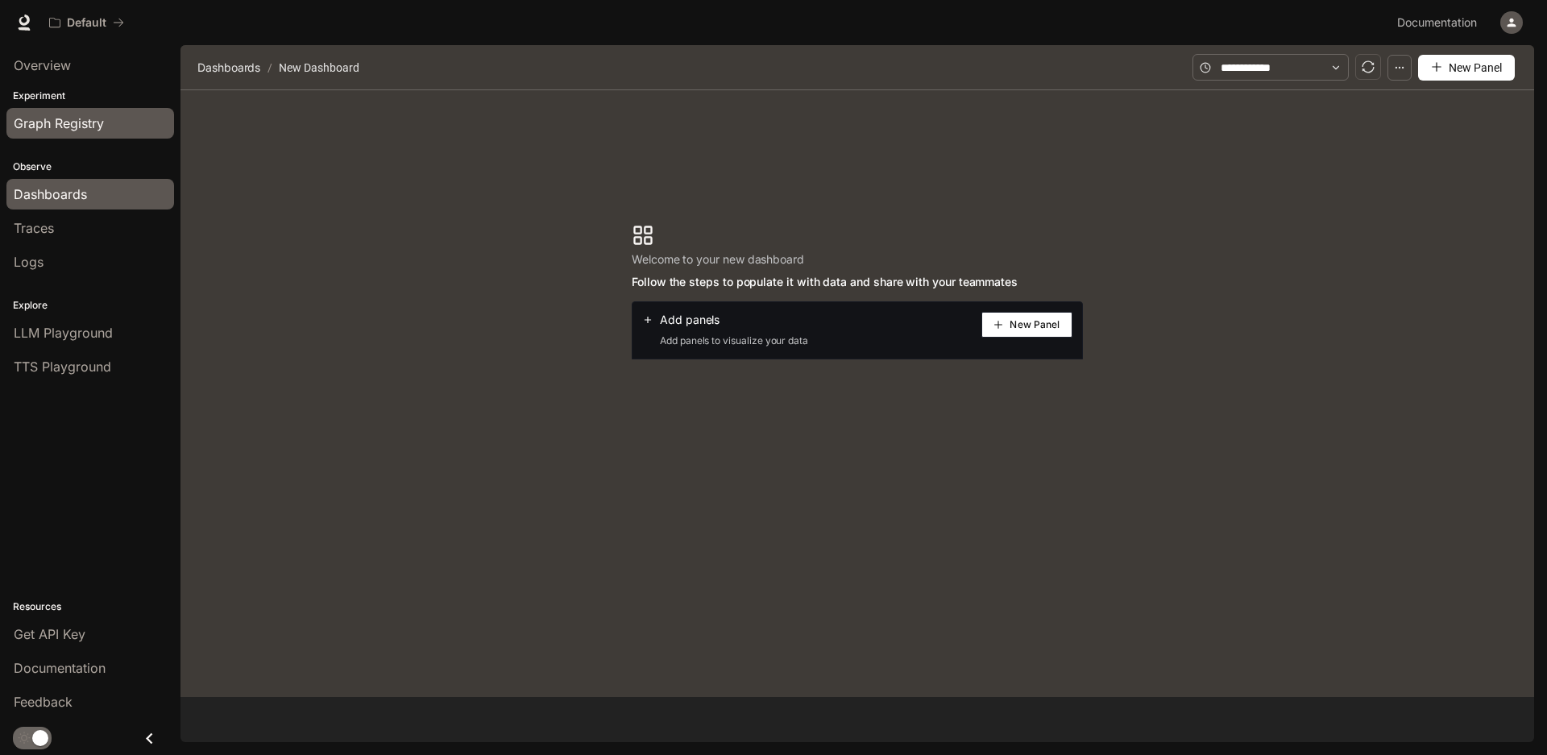
click at [64, 129] on span "Graph Registry" at bounding box center [59, 123] width 90 height 19
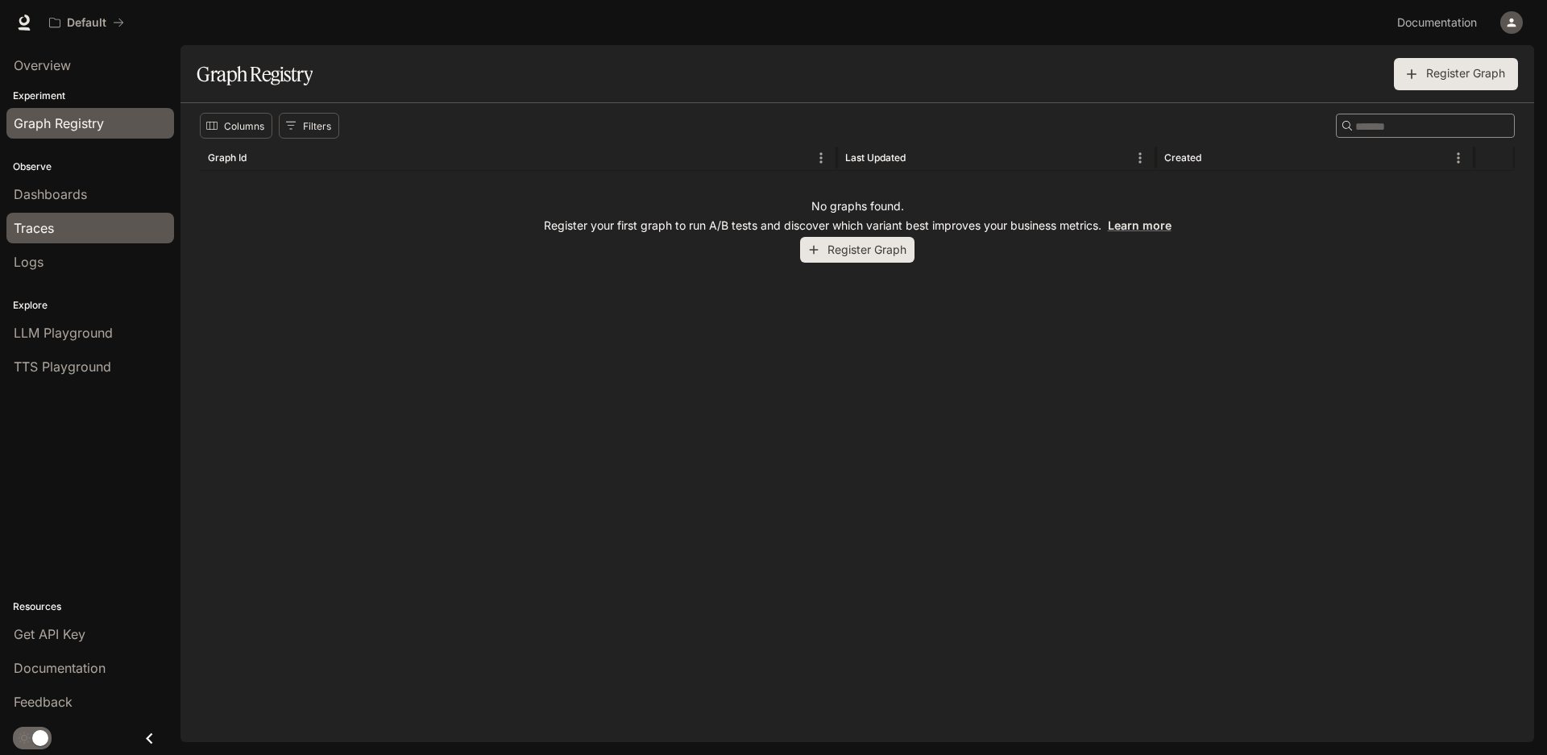
click at [40, 228] on span "Traces" at bounding box center [34, 227] width 40 height 19
